Goal: Task Accomplishment & Management: Complete application form

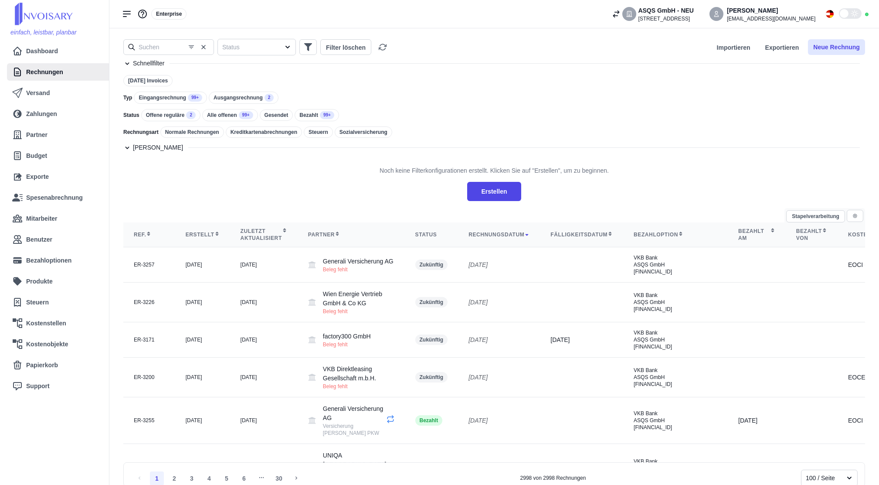
click at [844, 45] on button "Neue Rechnung" at bounding box center [836, 47] width 57 height 16
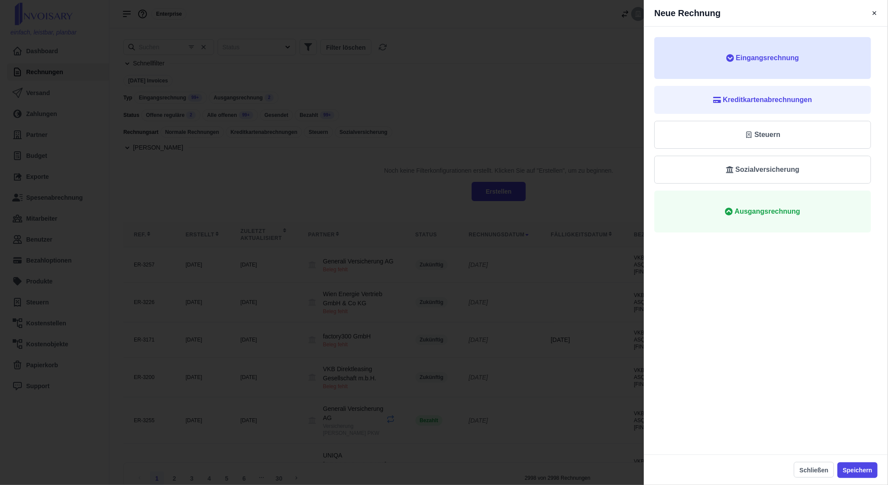
click at [791, 74] on button "Eingangsrechnung" at bounding box center [762, 58] width 217 height 42
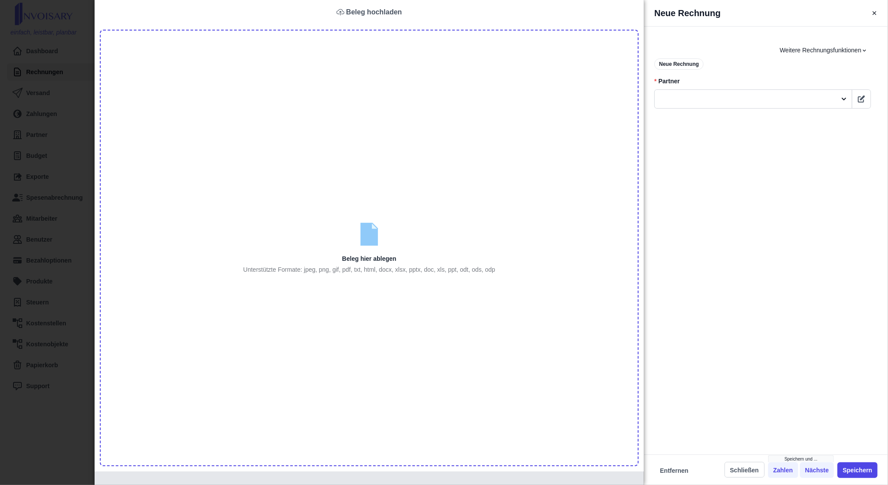
type input "C:\fakepath\Rechnung 2025-11157 (1).pdf"
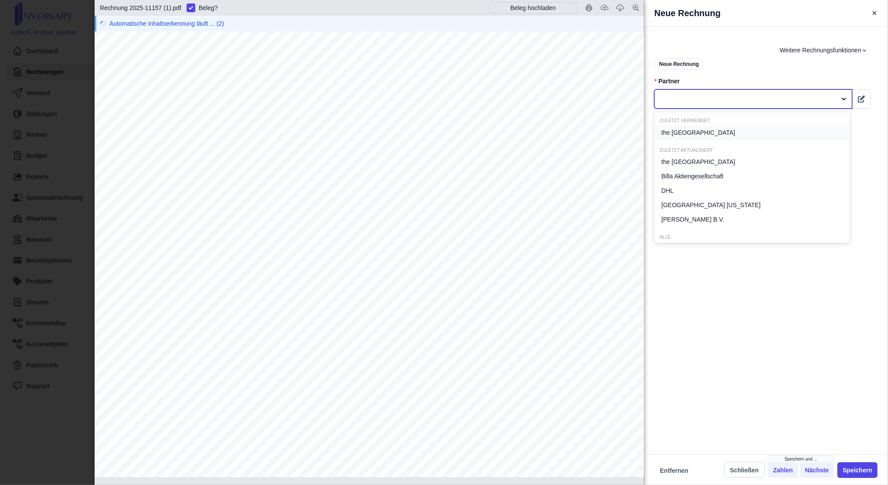
click at [686, 96] on div at bounding box center [745, 99] width 173 height 11
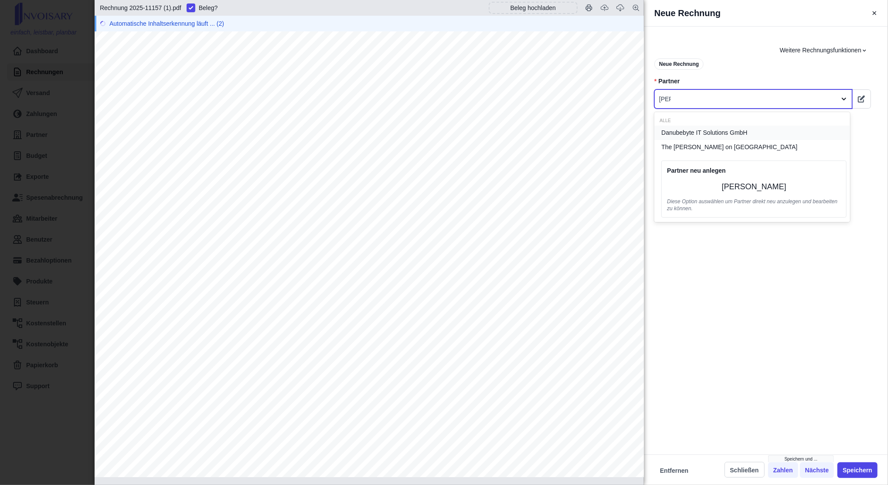
type input "danu"
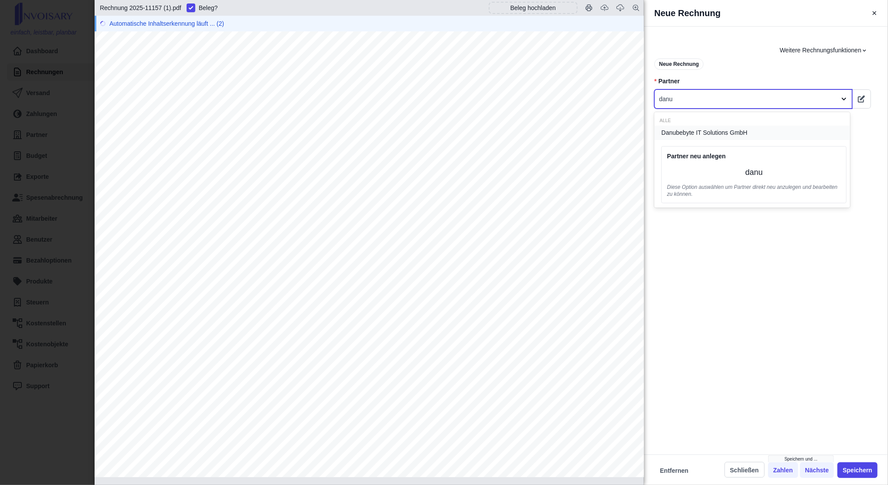
click at [694, 134] on span "Danubebyte IT Solutions GmbH" at bounding box center [704, 132] width 86 height 9
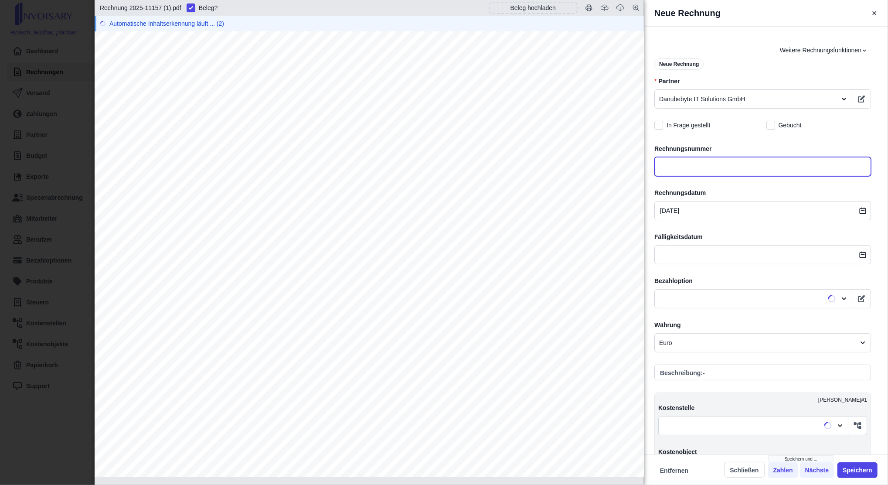
click at [696, 171] on input "text" at bounding box center [762, 166] width 217 height 19
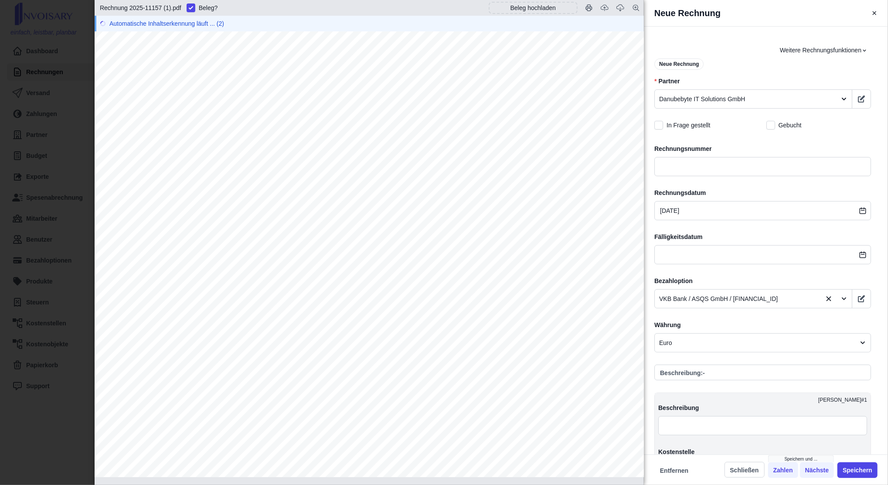
click at [542, 180] on span "2025-11157" at bounding box center [525, 179] width 40 height 7
copy span "2025-11157"
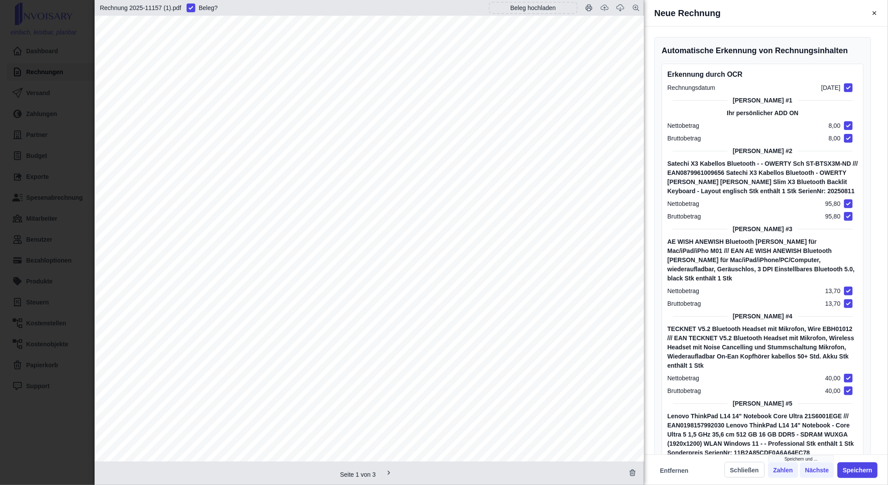
click at [682, 163] on div "Satechi X3 Kabellos Bluetooth - - OWERTY Sch ST-BTSX3M-ND /// EAN0879961009656 …" at bounding box center [762, 177] width 190 height 37
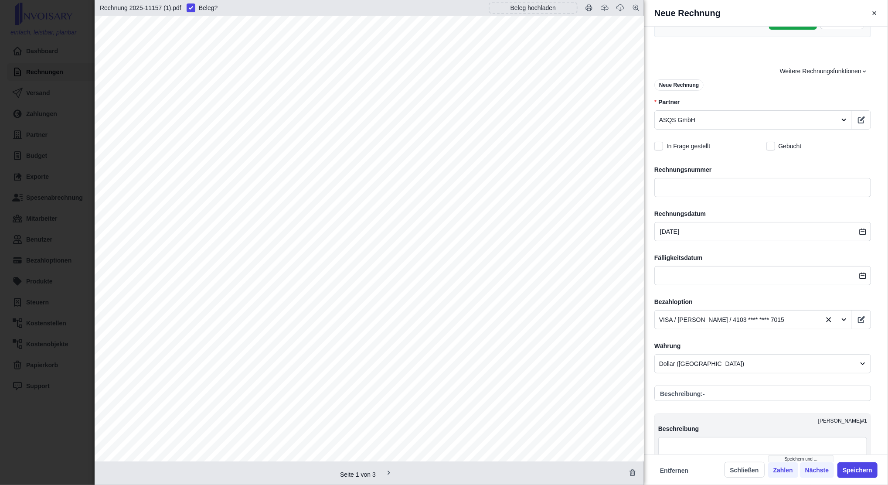
scroll to position [848, 0]
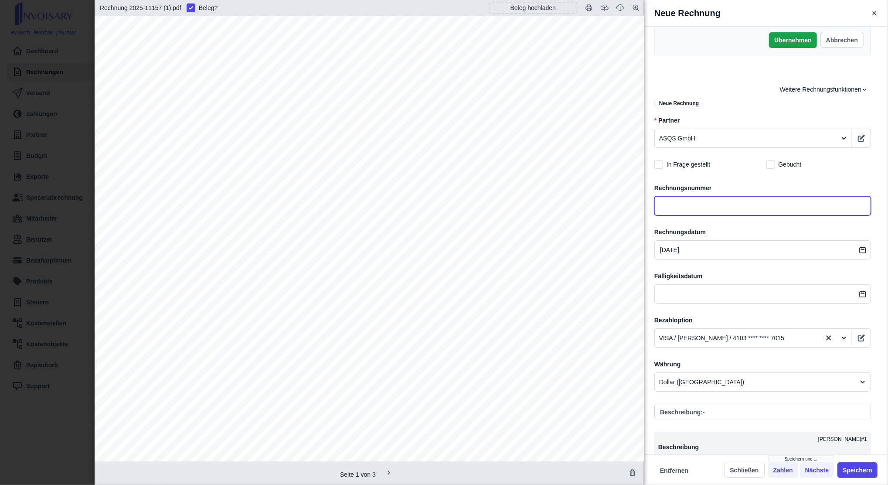
click at [680, 196] on input "text" at bounding box center [762, 205] width 217 height 19
paste input "2025-11157"
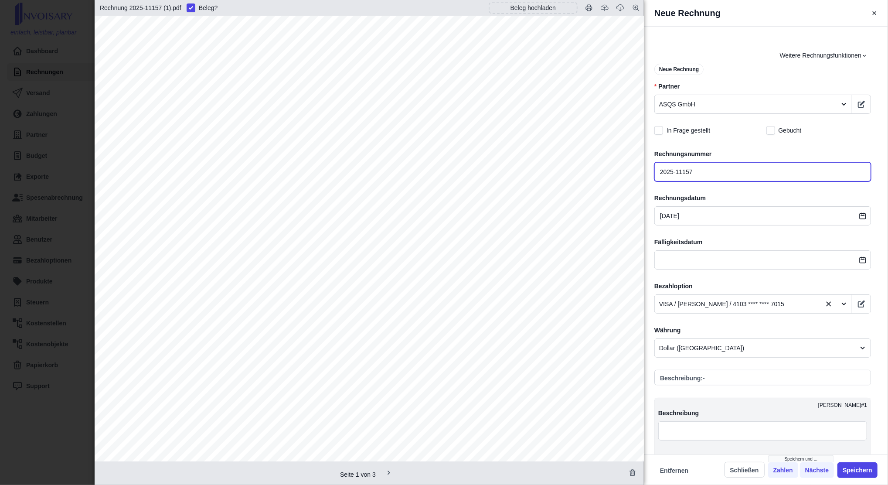
scroll to position [882, 0]
type input "2025-11157"
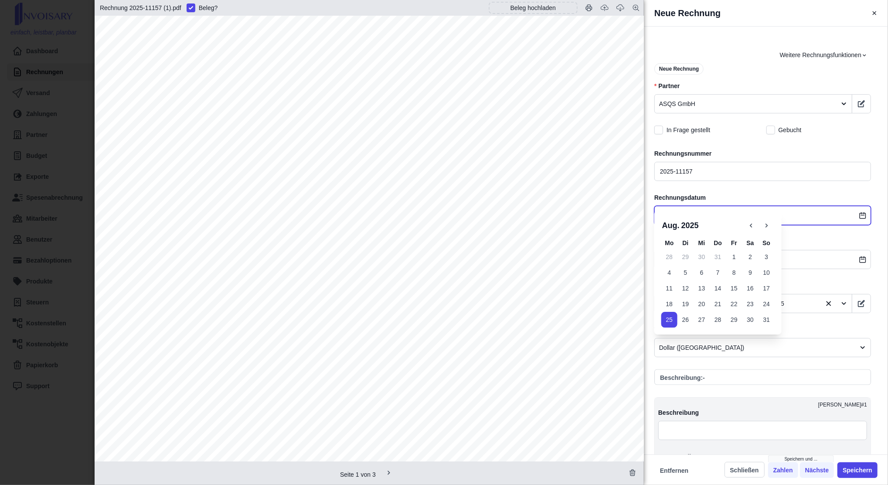
click at [680, 206] on input "[DATE]" at bounding box center [762, 215] width 217 height 19
click at [724, 305] on button "21" at bounding box center [717, 304] width 16 height 16
type input "[DATE]"
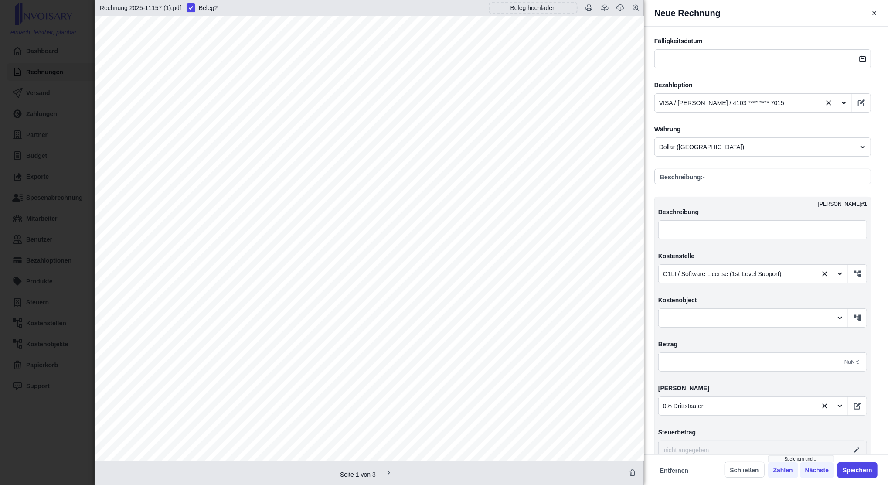
scroll to position [1083, 0]
click at [689, 352] on input "text" at bounding box center [762, 361] width 209 height 19
type input "2,00"
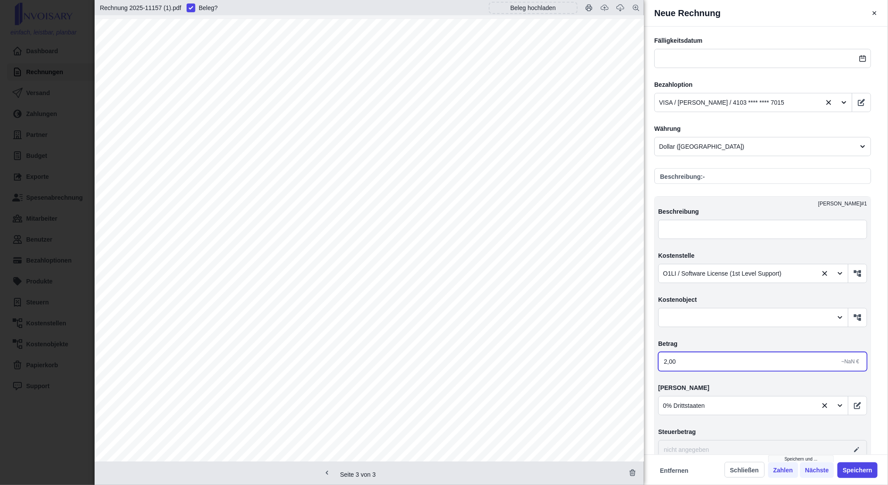
type input "0,00"
type input "22,00"
type input "221,00"
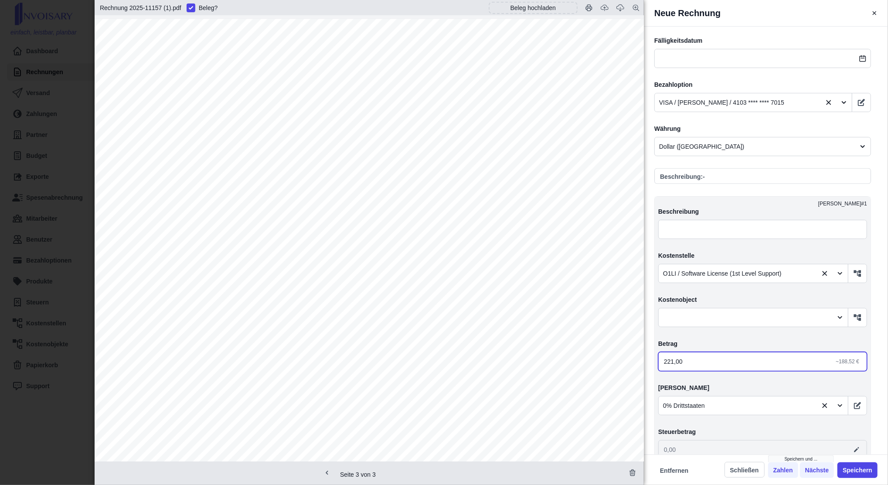
type input "2 211,00"
type input "0,00"
type input "20,00"
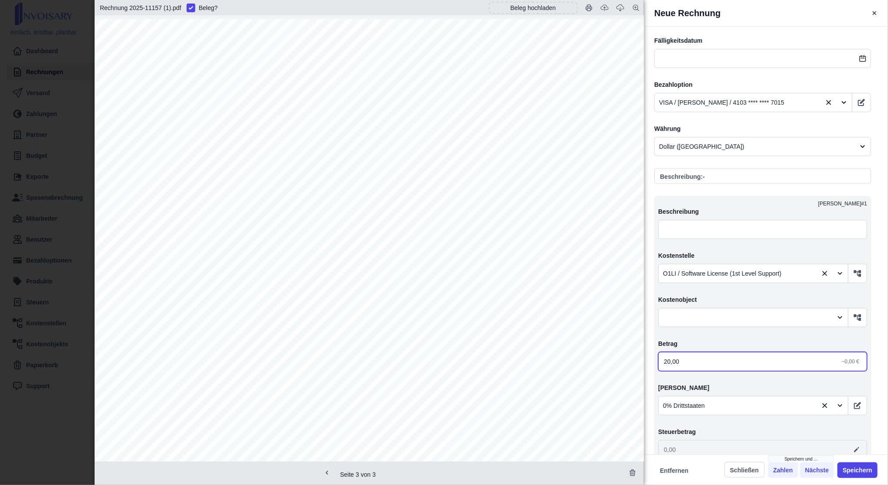
type input "20,00"
type input "260,00"
type input "2 650,00"
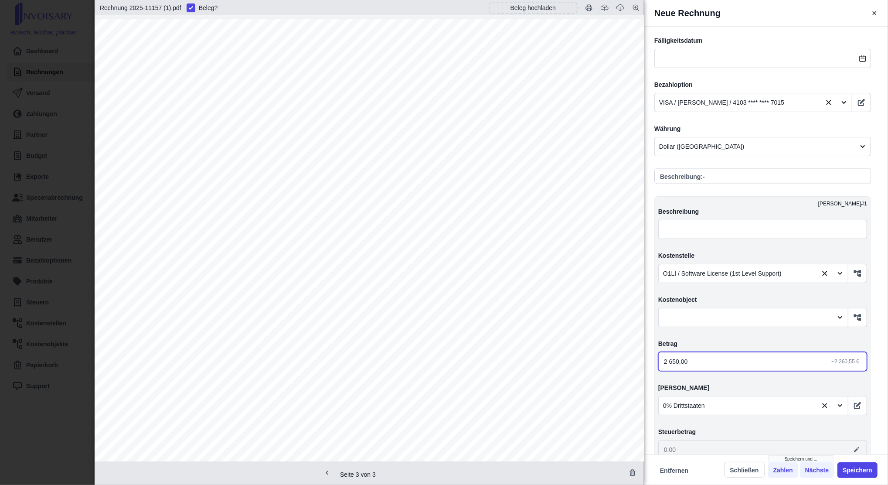
type input "26 530,00"
type input "2 653,00"
type input "2 653,80"
drag, startPoint x: 699, startPoint y: 343, endPoint x: 637, endPoint y: 343, distance: 61.4
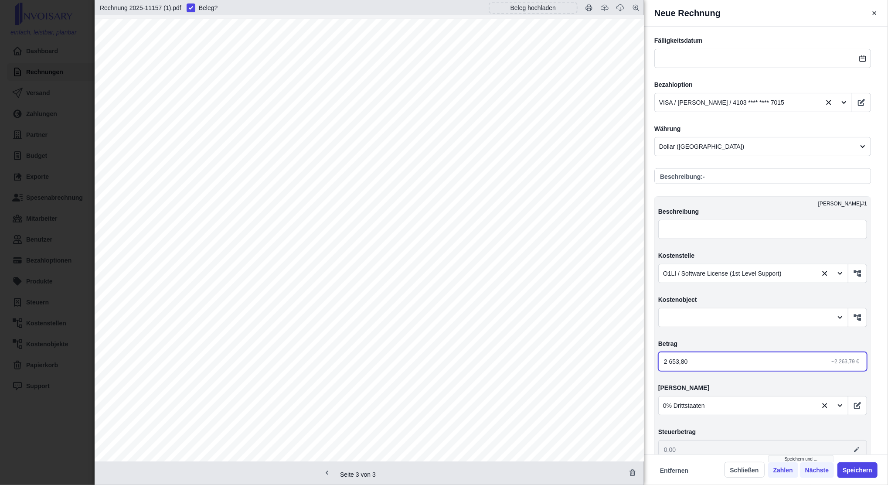
click at [644, 343] on div "Rechnung 2025-11157 (1).pdf Beleg ? Beleg hochladen Firma ASQS GmbH [STREET_ADD…" at bounding box center [762, 219] width 237 height 779
type input "2,00"
type input "22,00"
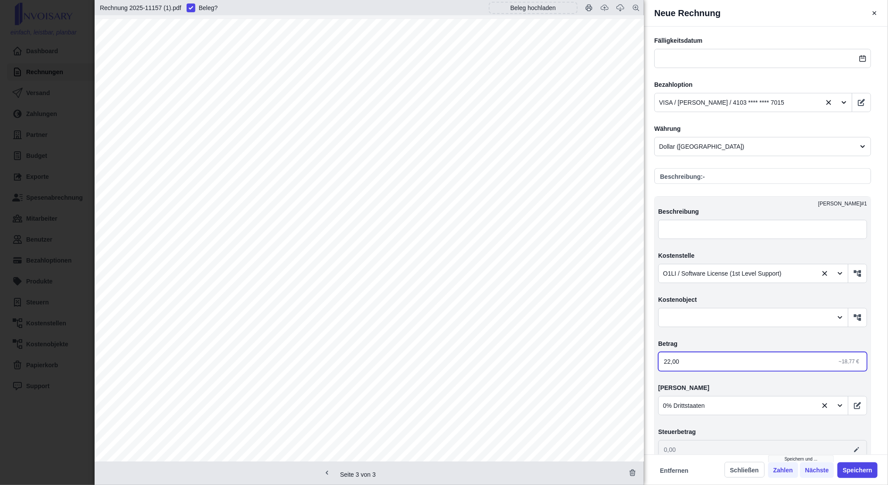
type input "221,00"
type input "2 211,00"
type input "2 211,60"
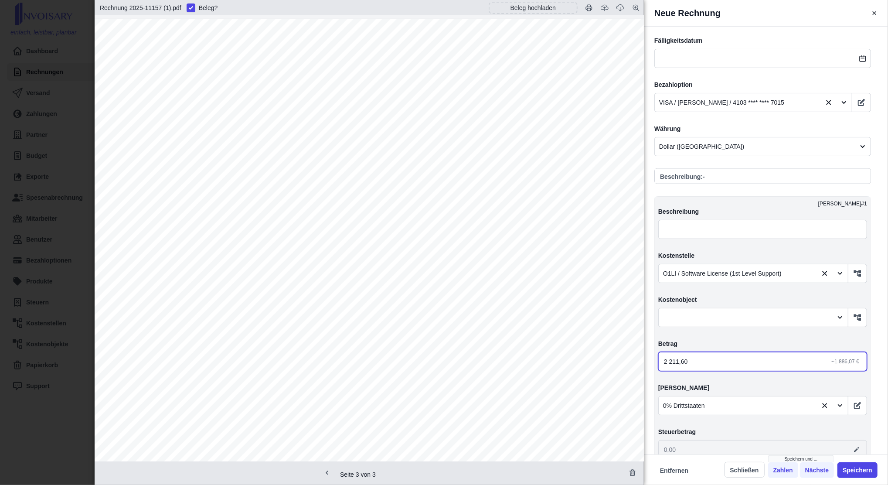
type input "2 211,60"
type input "2 211,50"
click at [686, 400] on div at bounding box center [738, 405] width 150 height 11
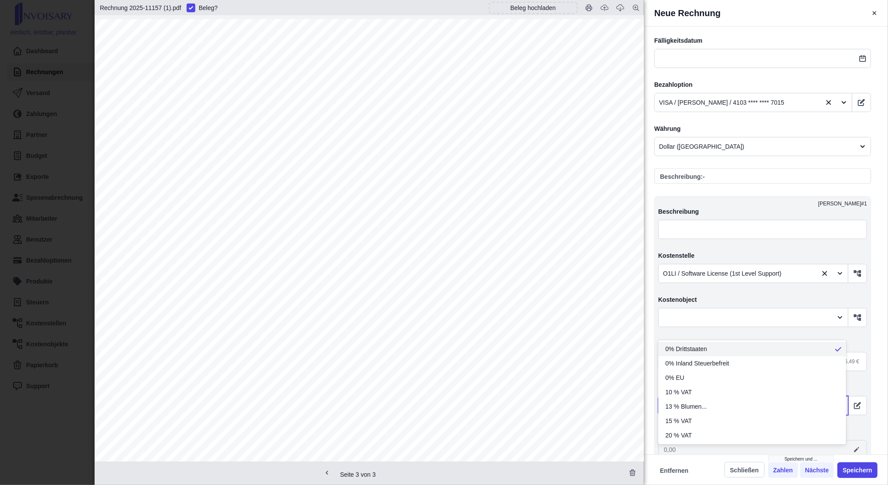
scroll to position [1174, 0]
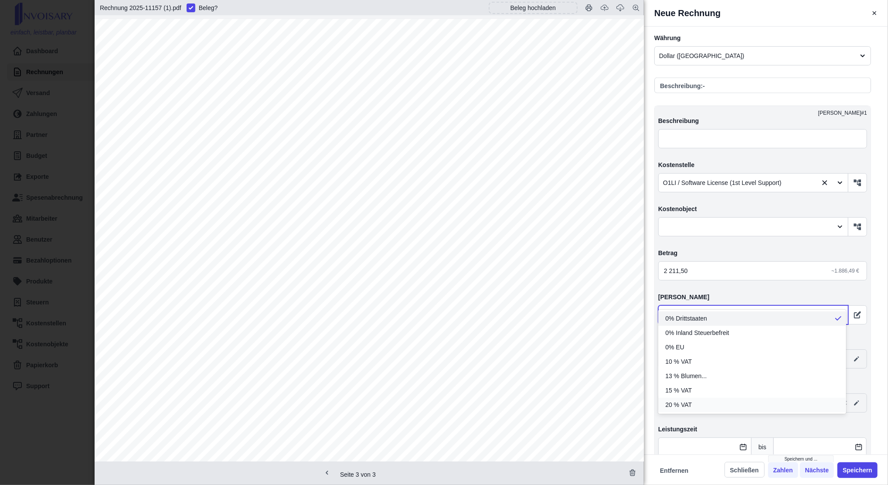
click at [684, 409] on span "20 % VAT" at bounding box center [678, 404] width 27 height 9
type input "2 653,80"
type input "442,30"
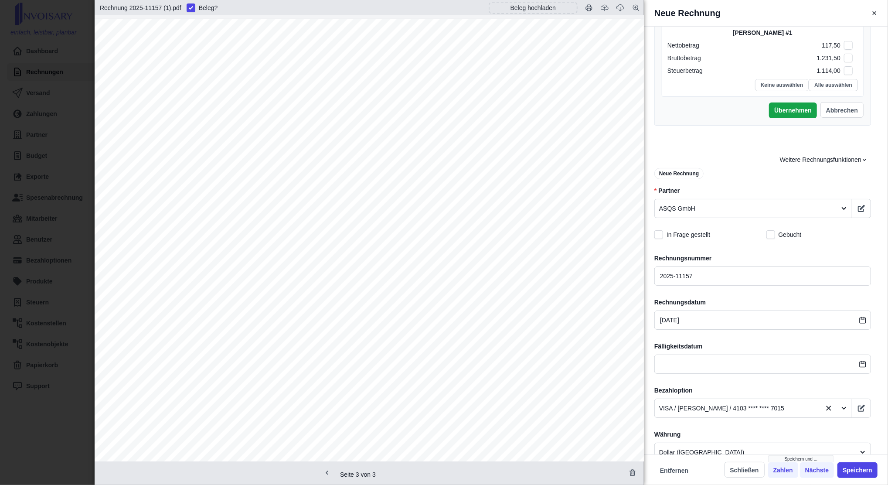
scroll to position [779, 0]
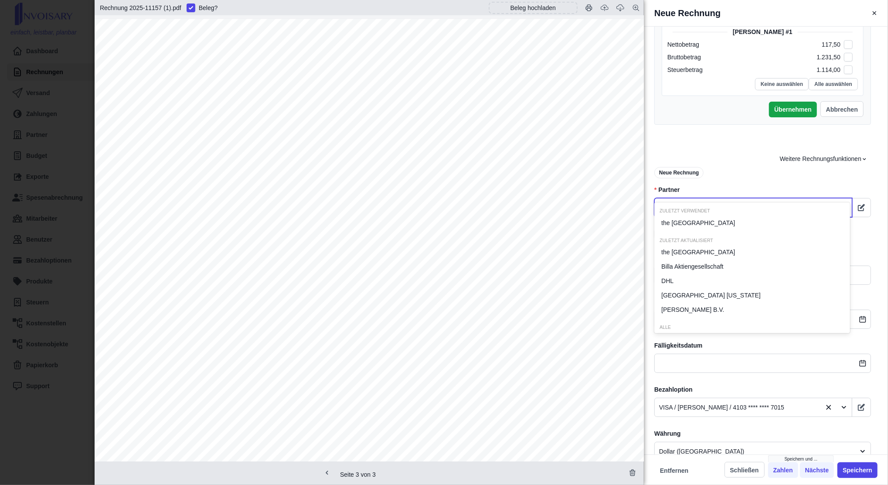
click at [697, 202] on div at bounding box center [745, 207] width 173 height 11
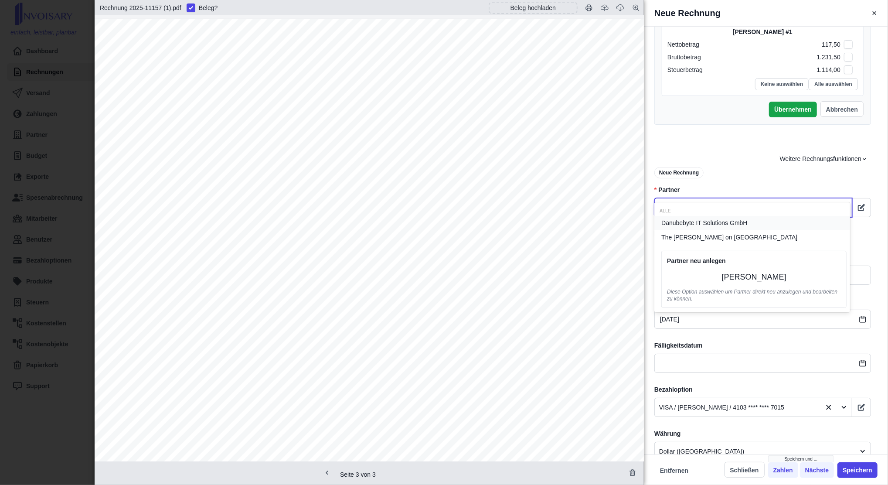
type input "danu"
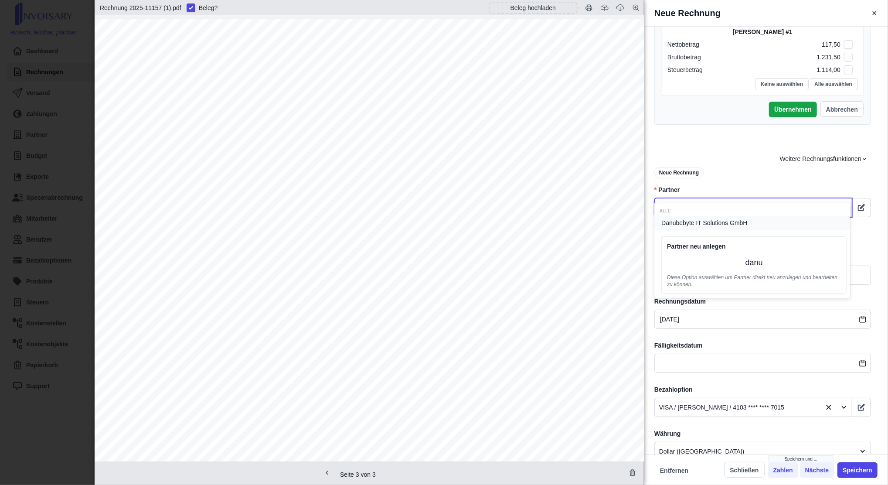
click at [698, 221] on span "Danubebyte IT Solutions GmbH" at bounding box center [704, 222] width 86 height 9
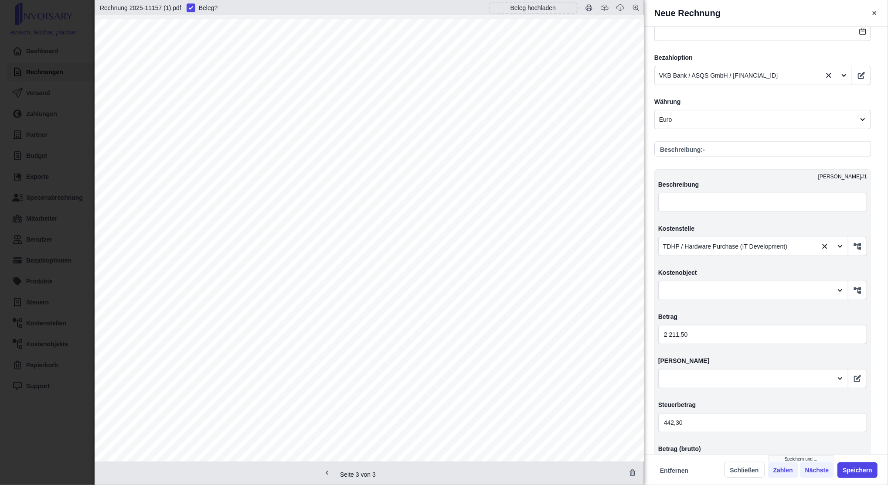
scroll to position [1170, 0]
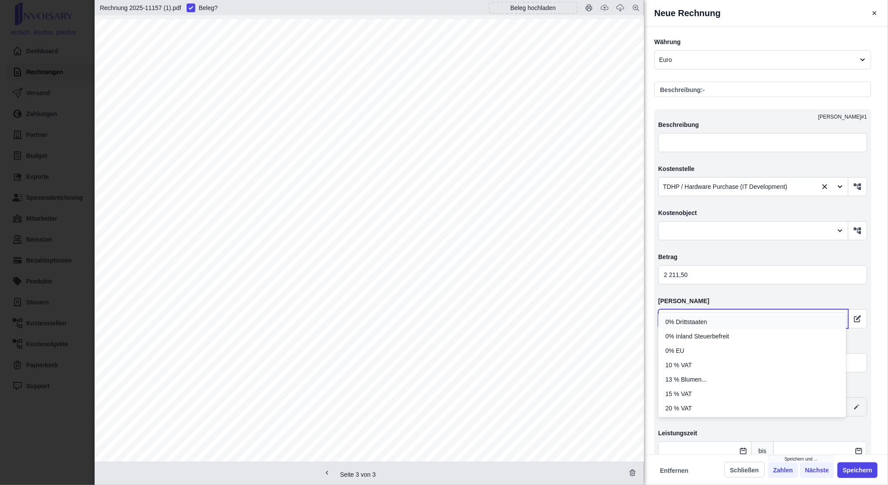
click at [679, 313] on div at bounding box center [745, 318] width 165 height 11
click at [681, 408] on span "20 % VAT" at bounding box center [678, 408] width 27 height 9
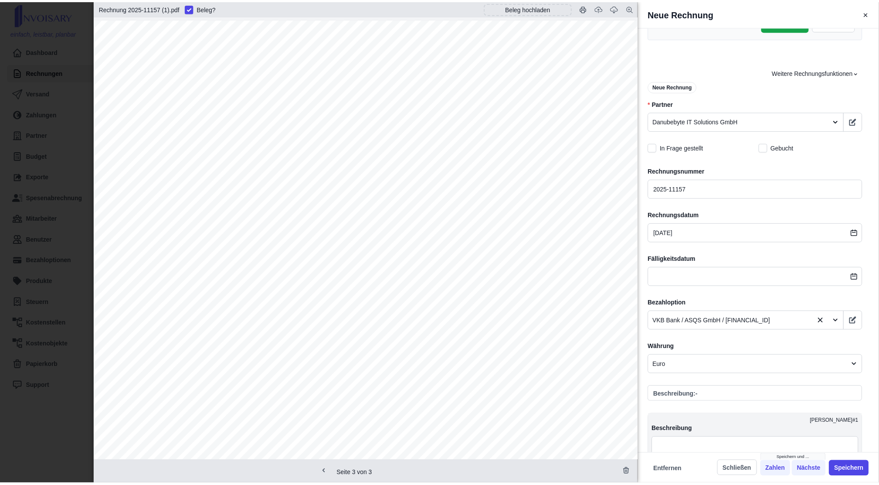
scroll to position [863, 0]
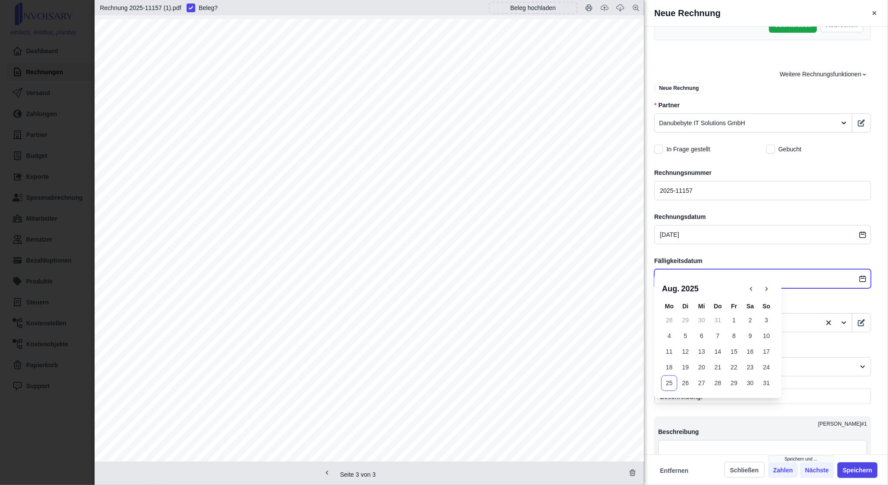
click at [672, 269] on input "text" at bounding box center [762, 278] width 217 height 19
click at [732, 383] on button "29" at bounding box center [734, 383] width 16 height 16
type input "[DATE]"
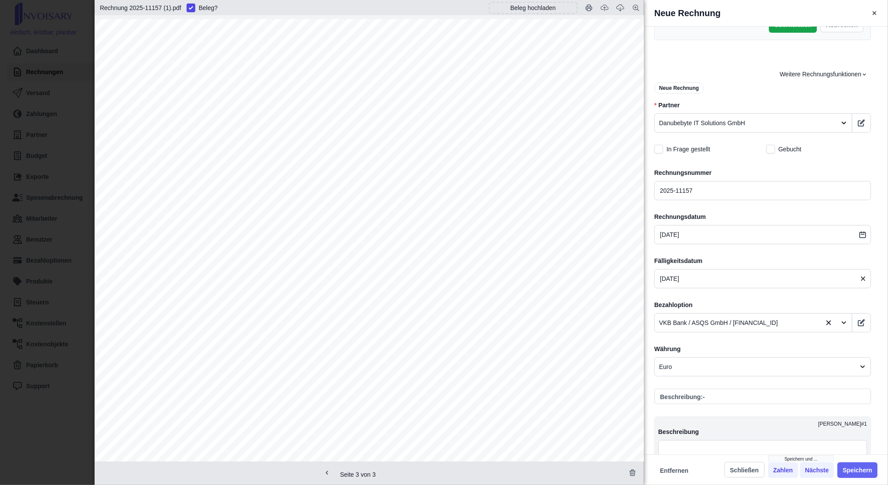
click at [861, 471] on button "Speichern" at bounding box center [857, 470] width 40 height 16
